Goal: Check status: Check status

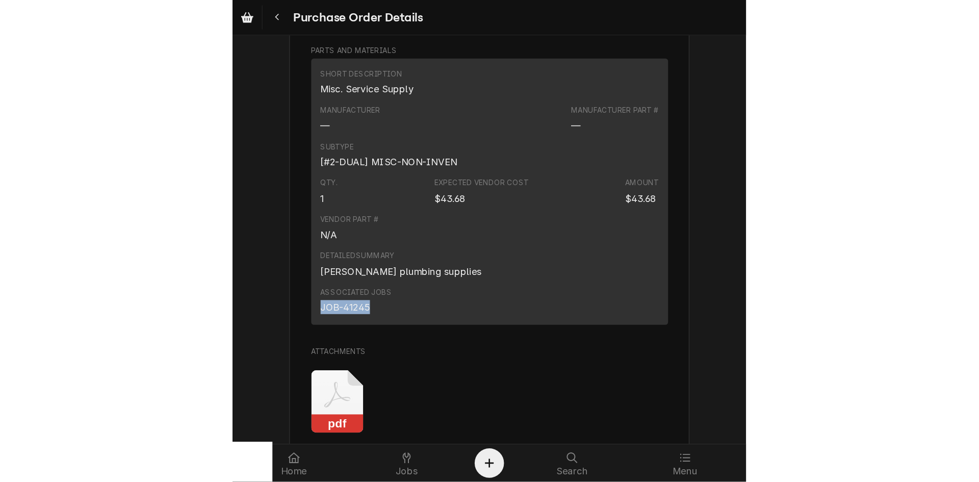
scroll to position [711, 0]
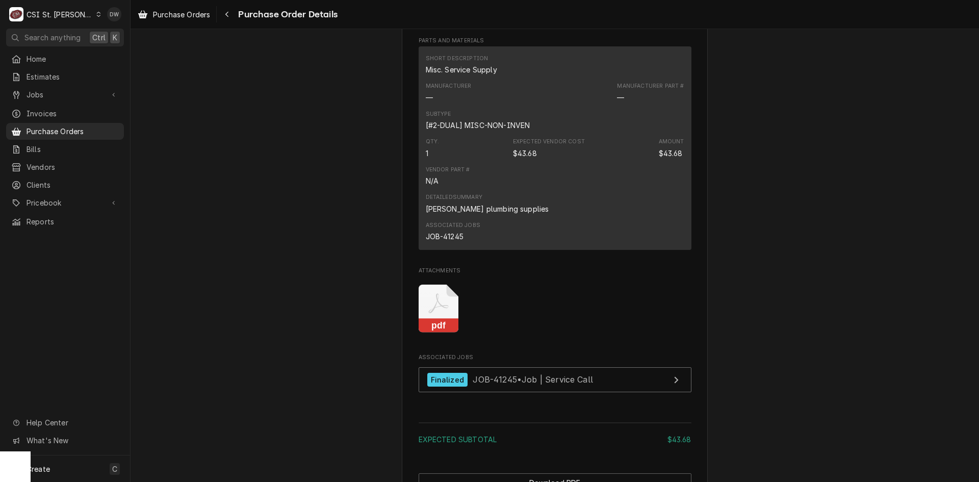
click at [96, 14] on div "Dynamic Content Wrapper" at bounding box center [99, 14] width 6 height 7
click at [96, 39] on div "CSI [US_STATE]" at bounding box center [156, 38] width 135 height 11
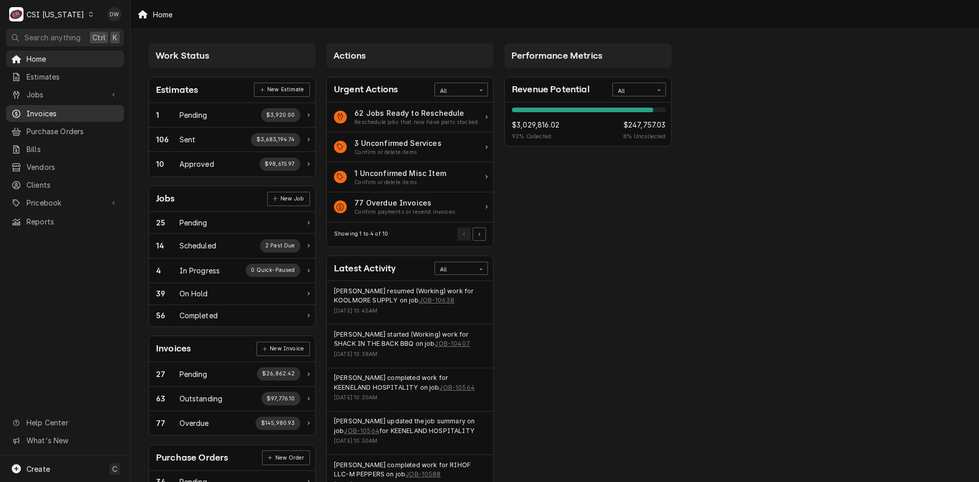
click at [40, 108] on span "Invoices" at bounding box center [73, 113] width 92 height 11
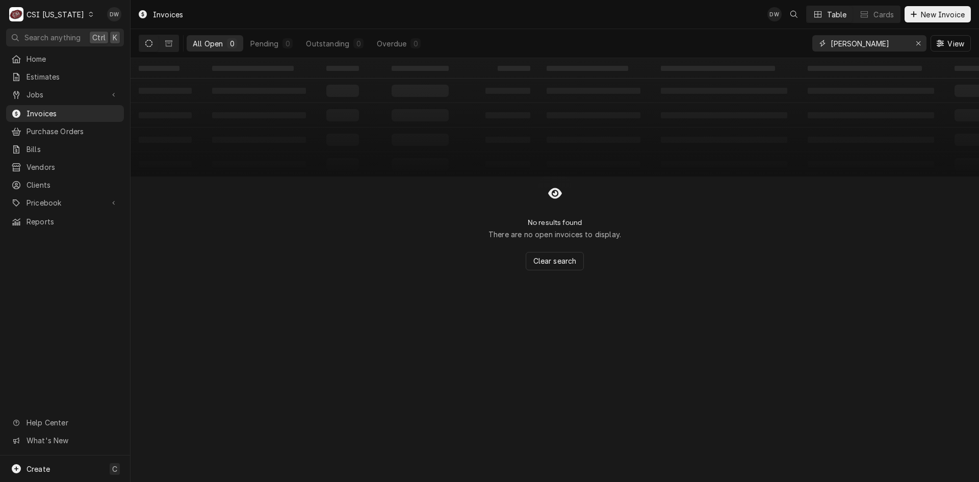
drag, startPoint x: 873, startPoint y: 43, endPoint x: 742, endPoint y: 50, distance: 131.8
click at [742, 50] on div "All Open 0 Pending 0 Outstanding 0 Overdue 0 barnhart View" at bounding box center [555, 43] width 832 height 29
type input "100427"
click at [323, 38] on div "Outstanding" at bounding box center [327, 43] width 43 height 11
drag, startPoint x: 177, startPoint y: 39, endPoint x: 166, endPoint y: 39, distance: 11.7
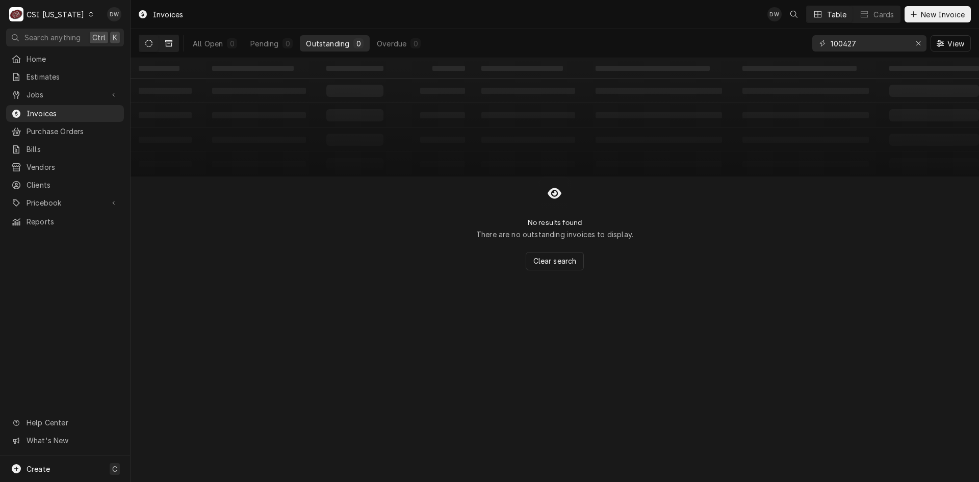
click at [166, 39] on button "Dynamic Content Wrapper" at bounding box center [168, 43] width 19 height 16
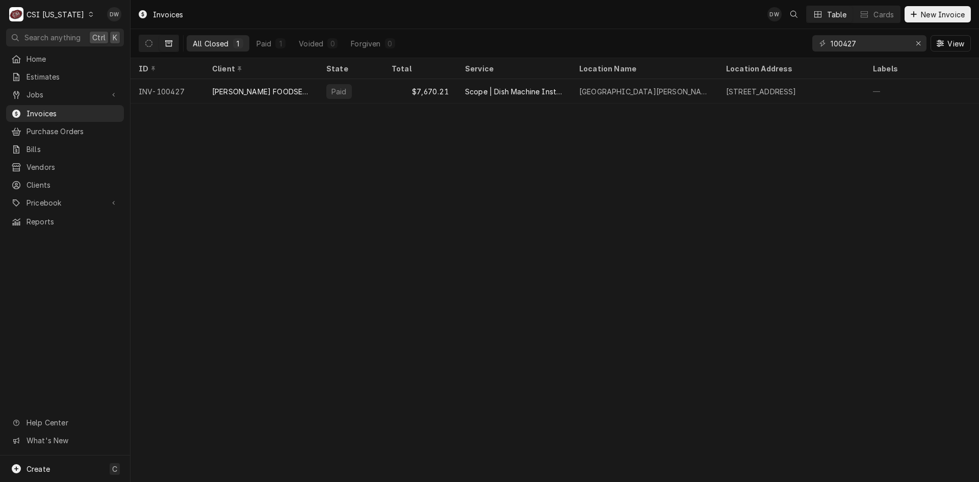
click at [222, 43] on div "All Closed" at bounding box center [211, 43] width 36 height 11
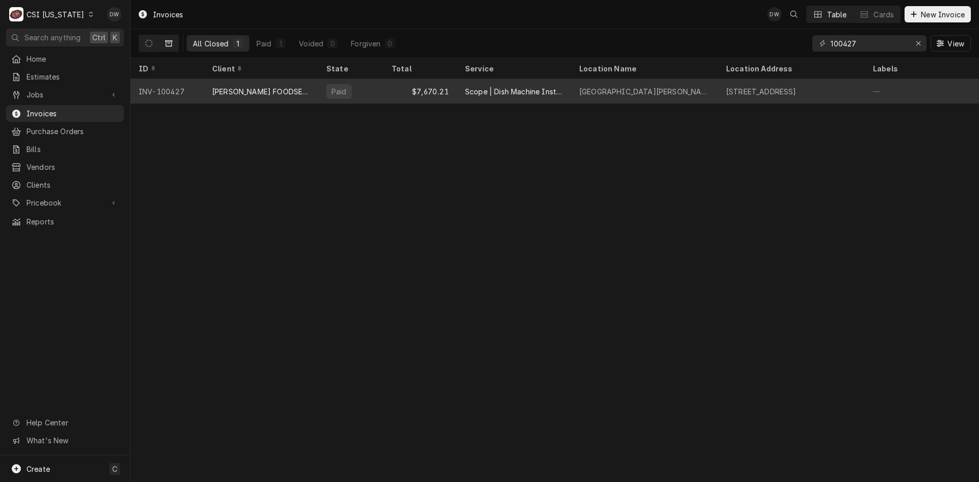
click at [252, 86] on div "[PERSON_NAME] FOODSERVICE" at bounding box center [261, 91] width 98 height 11
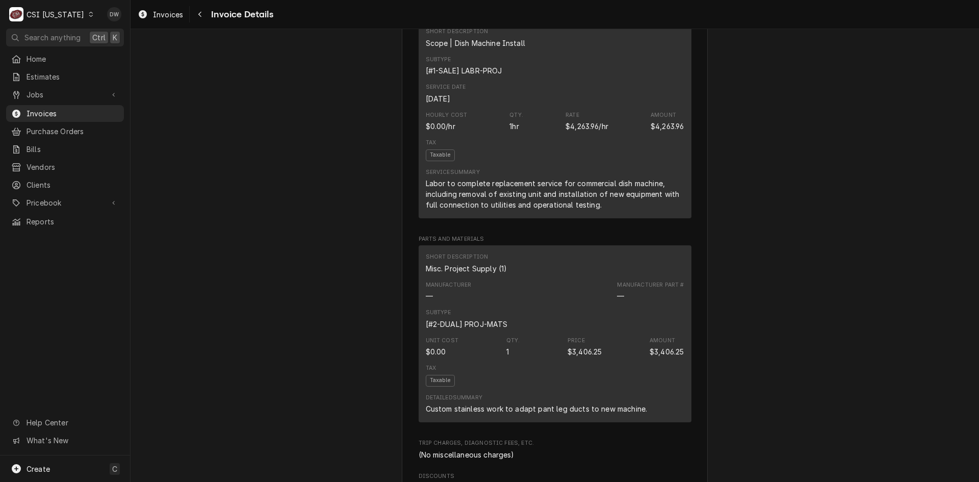
scroll to position [663, 0]
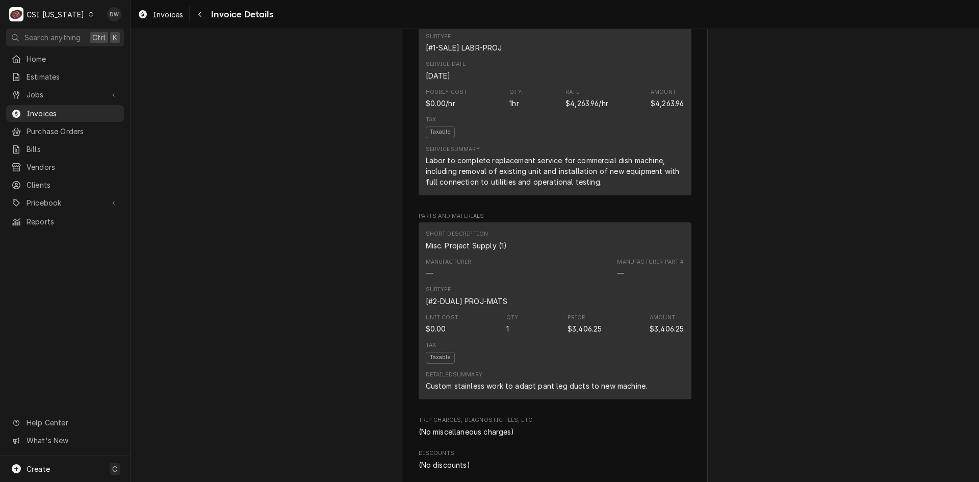
click at [834, 202] on div "Paid Sender CSI [US_STATE] CSI Commercial Services Inc11360 [STREET_ADDRESS] (5…" at bounding box center [555, 400] width 849 height 2068
click at [164, 15] on span "Invoices" at bounding box center [168, 14] width 30 height 11
